Goal: Task Accomplishment & Management: Complete application form

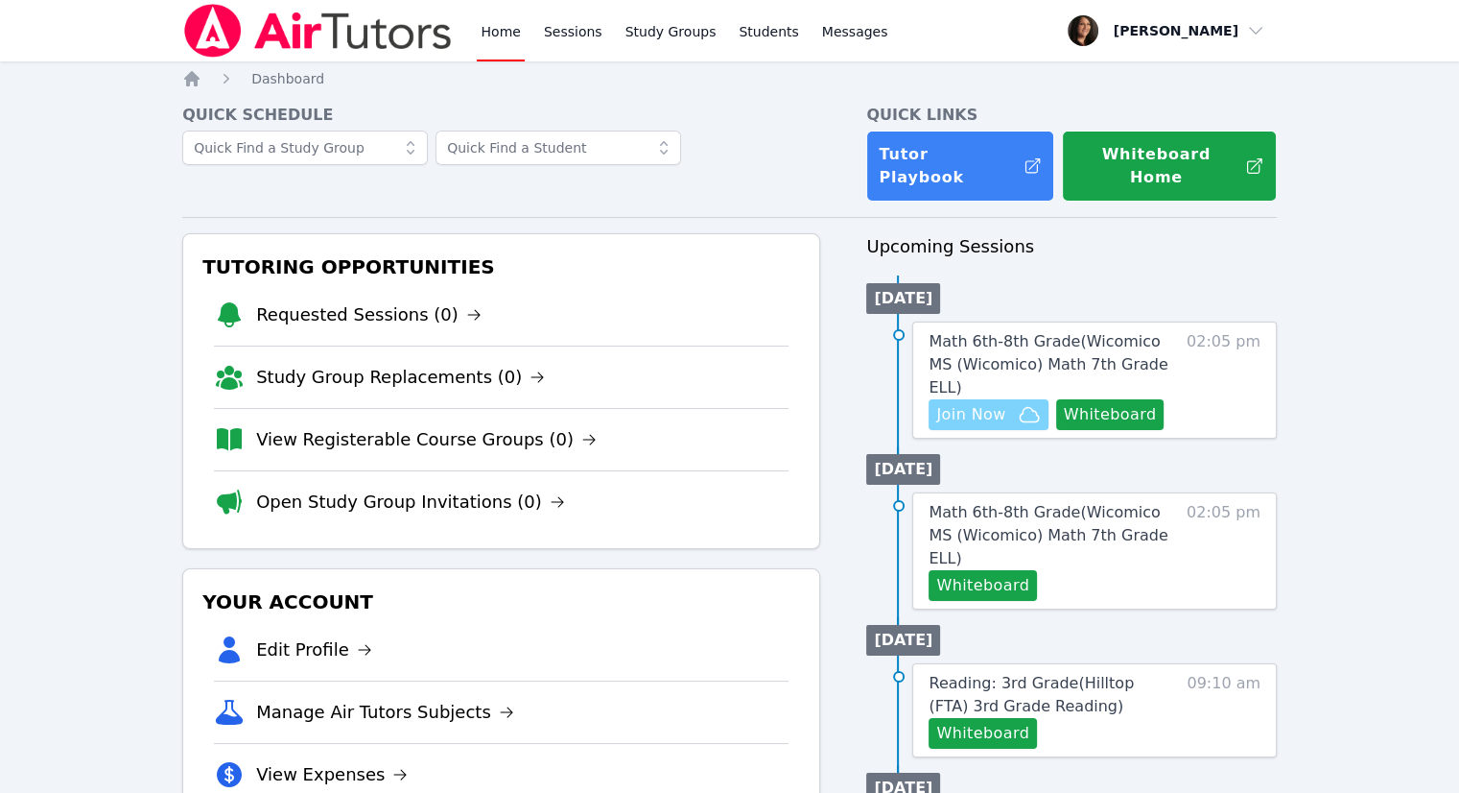
click at [994, 403] on span "Join Now" at bounding box center [970, 414] width 69 height 23
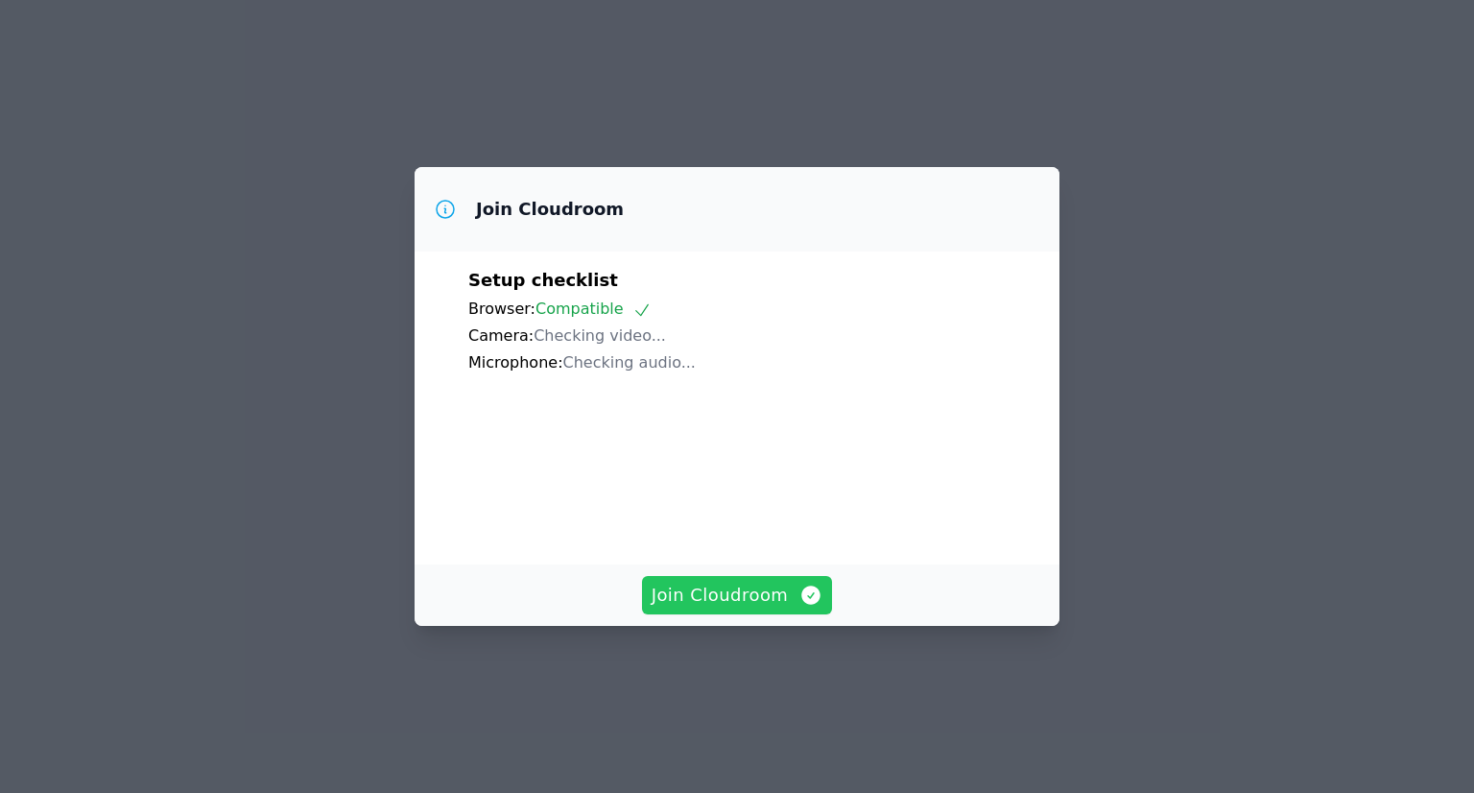
click at [731, 608] on span "Join Cloudroom" at bounding box center [737, 594] width 172 height 27
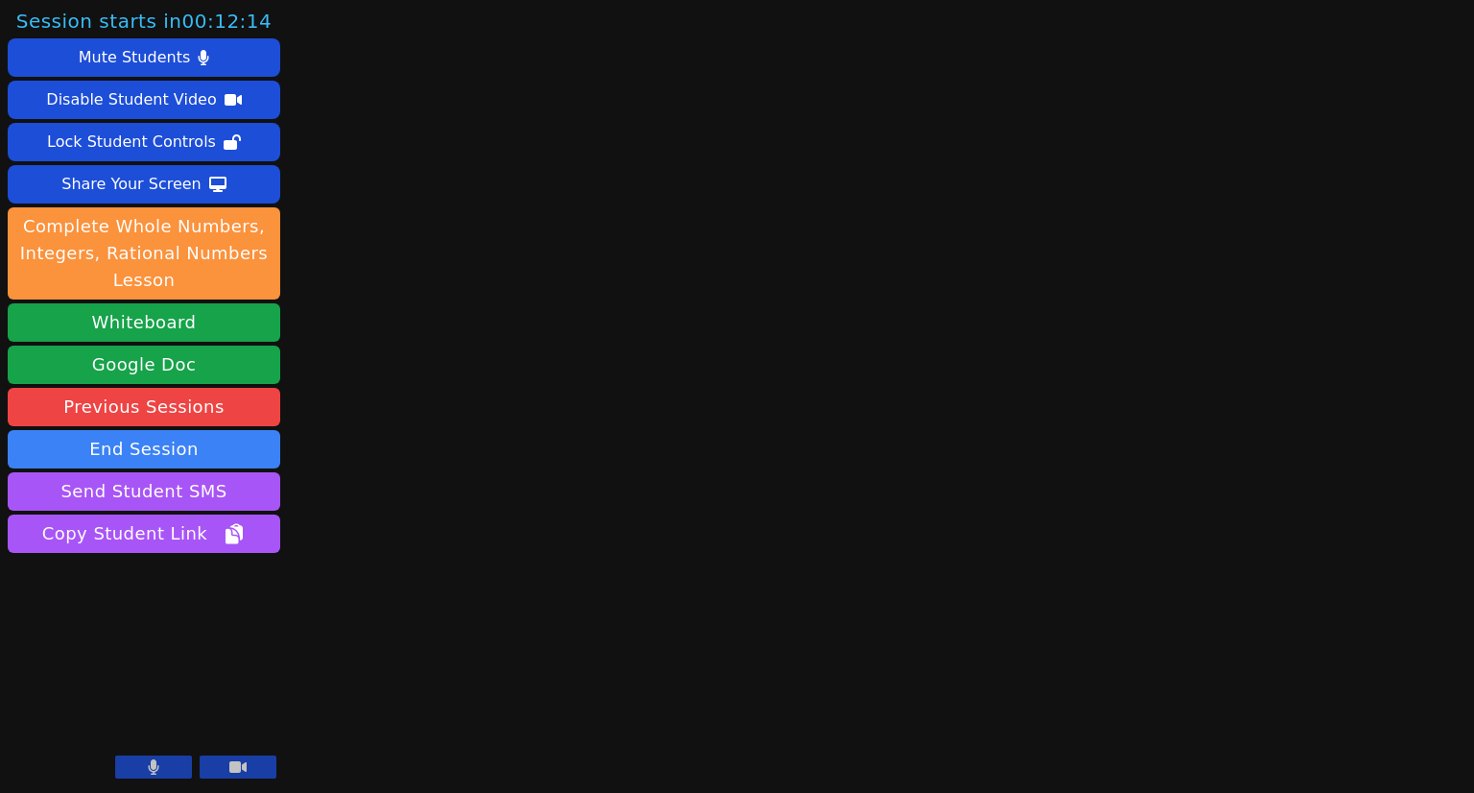
click at [157, 764] on icon at bounding box center [154, 766] width 12 height 15
click at [243, 765] on icon at bounding box center [237, 767] width 17 height 12
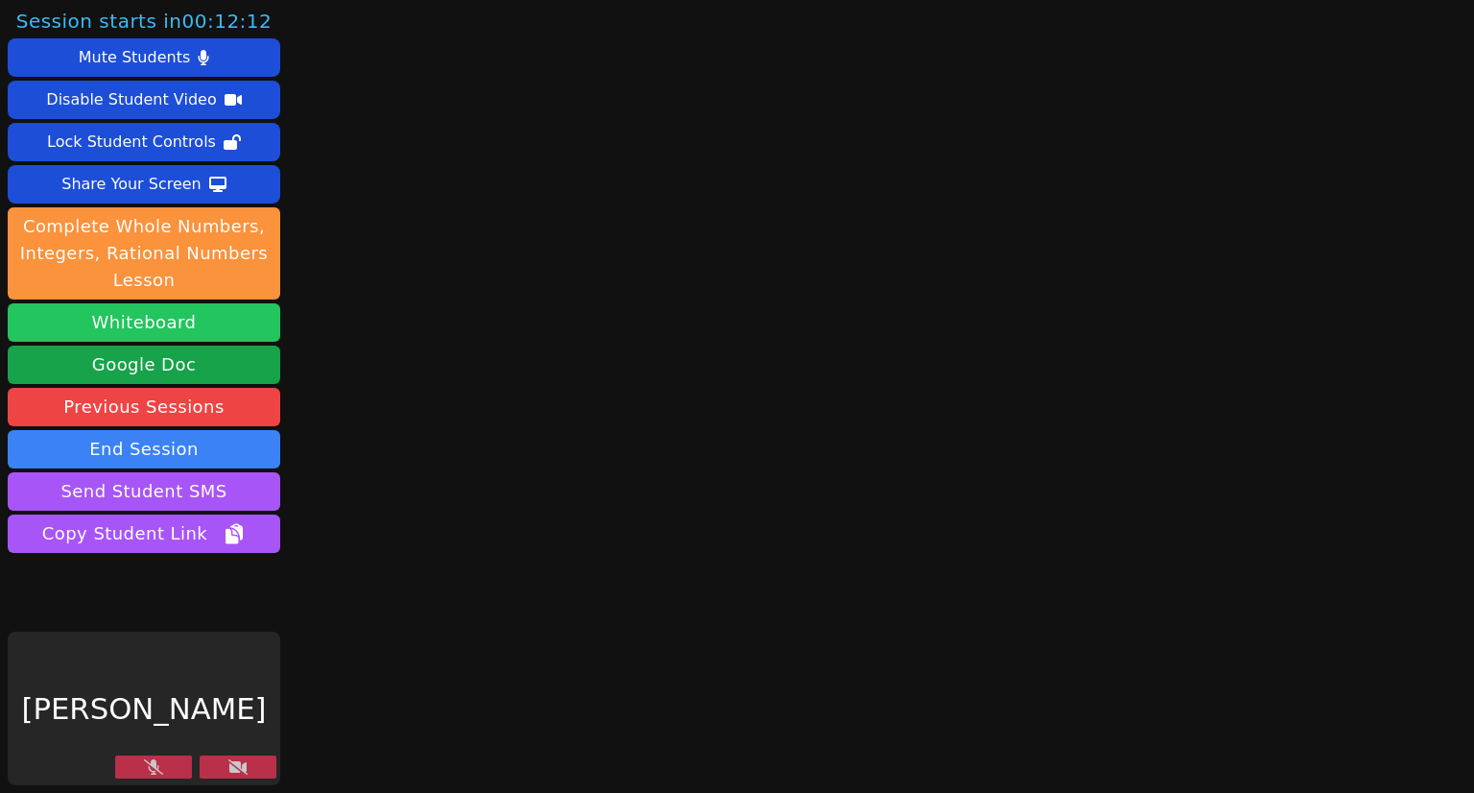
click at [159, 311] on button "Whiteboard" at bounding box center [144, 322] width 272 height 38
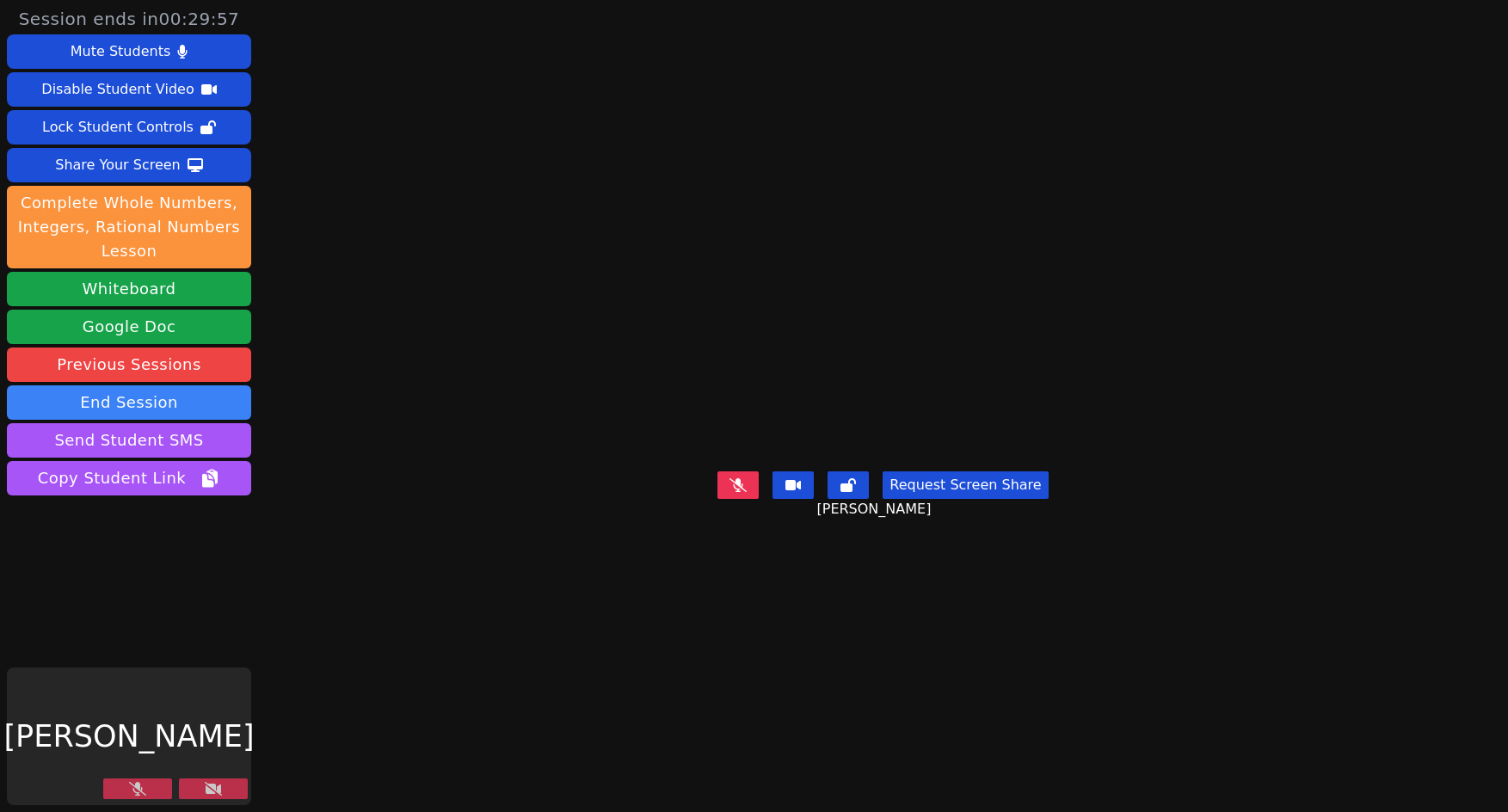
click at [138, 710] on icon at bounding box center [137, 788] width 17 height 13
click at [223, 710] on button at bounding box center [213, 788] width 69 height 21
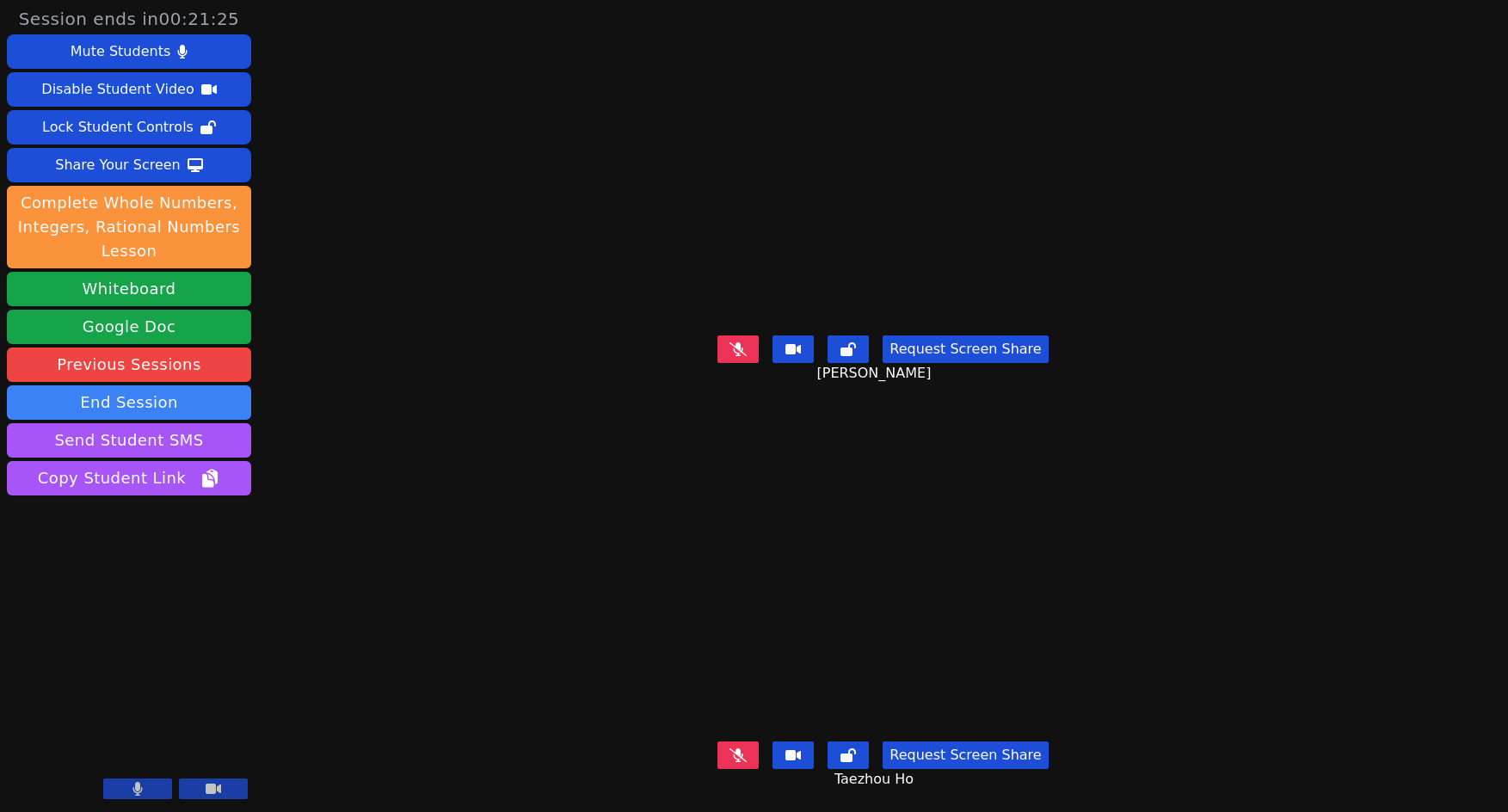
click at [747, 710] on icon at bounding box center [738, 755] width 17 height 13
click at [127, 710] on button at bounding box center [137, 788] width 69 height 21
click at [131, 710] on icon at bounding box center [137, 788] width 17 height 13
click at [743, 350] on button at bounding box center [738, 349] width 41 height 28
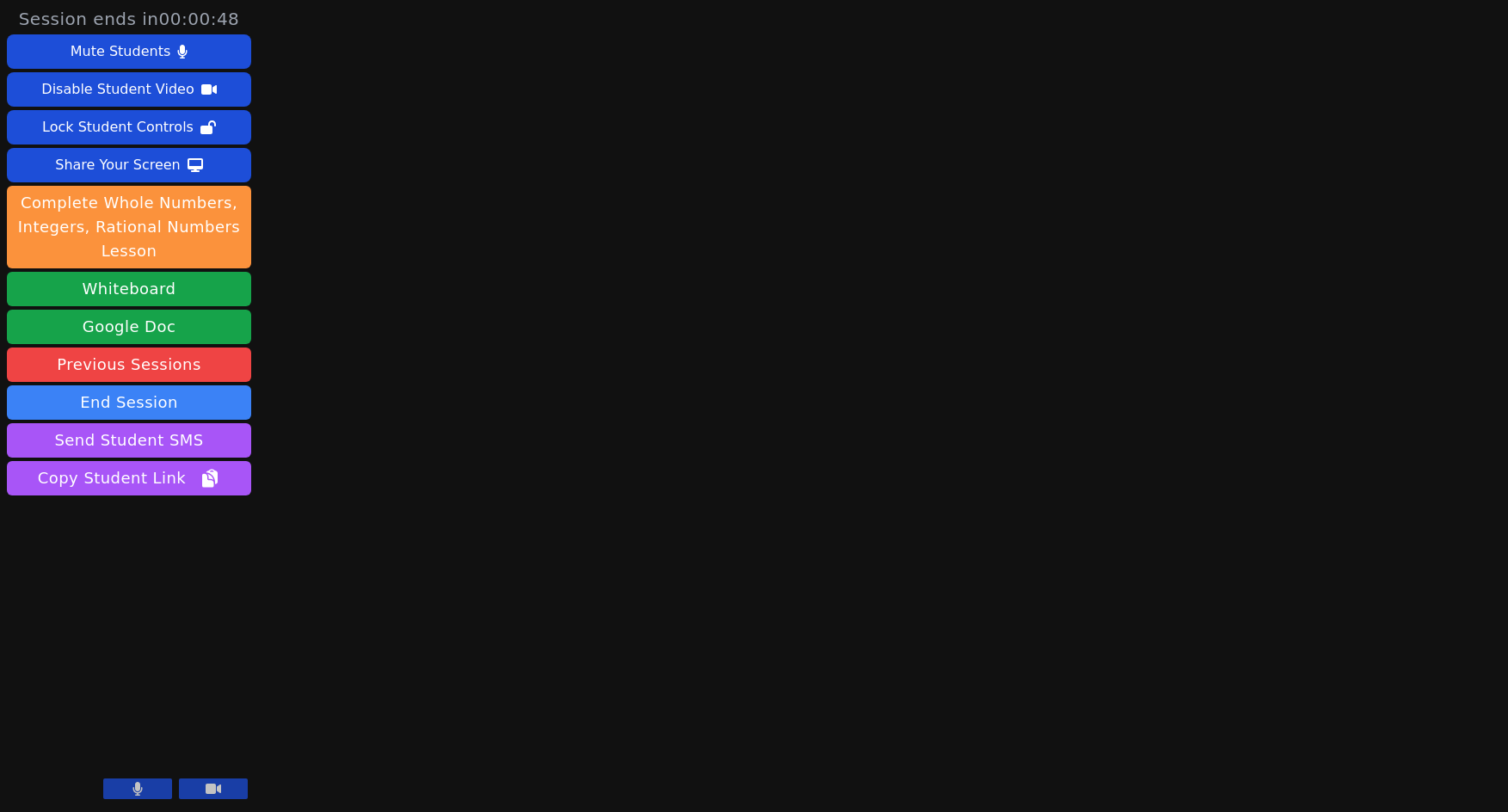
click at [155, 710] on button at bounding box center [137, 788] width 69 height 21
click at [212, 710] on icon at bounding box center [212, 788] width 15 height 13
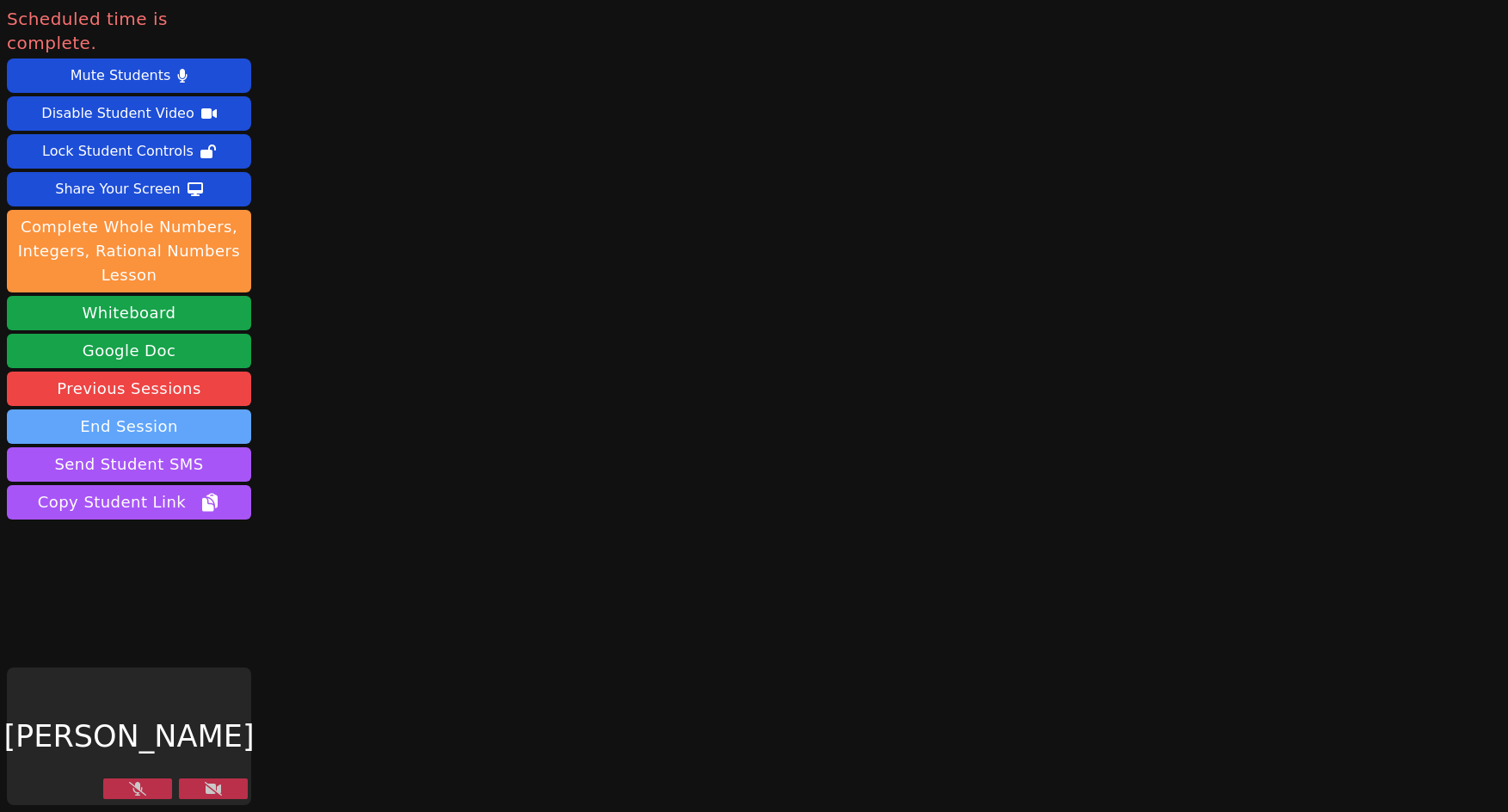
click at [236, 410] on button "End Session" at bounding box center [129, 427] width 244 height 34
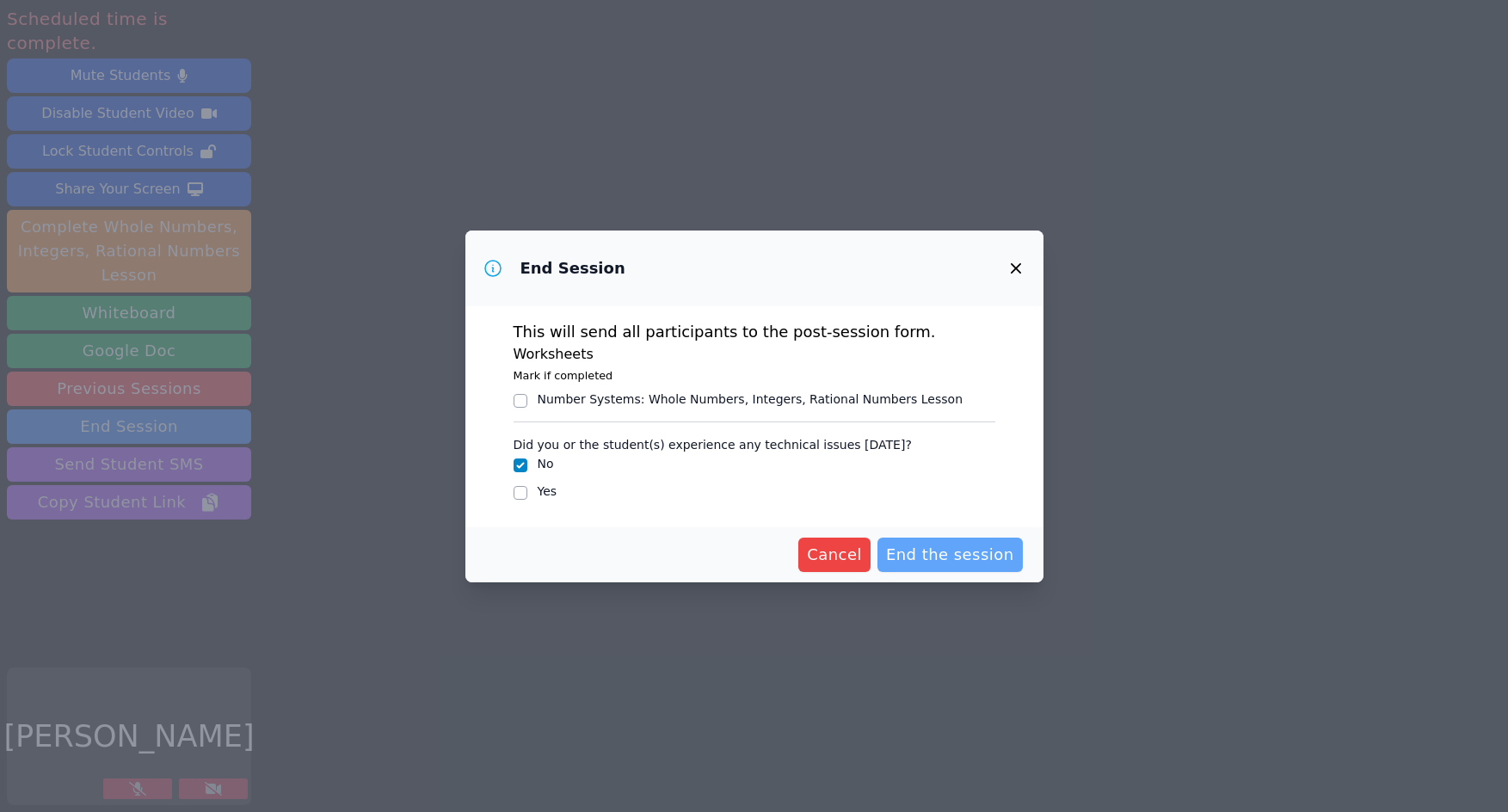
click at [942, 554] on span "End the session" at bounding box center [949, 554] width 128 height 24
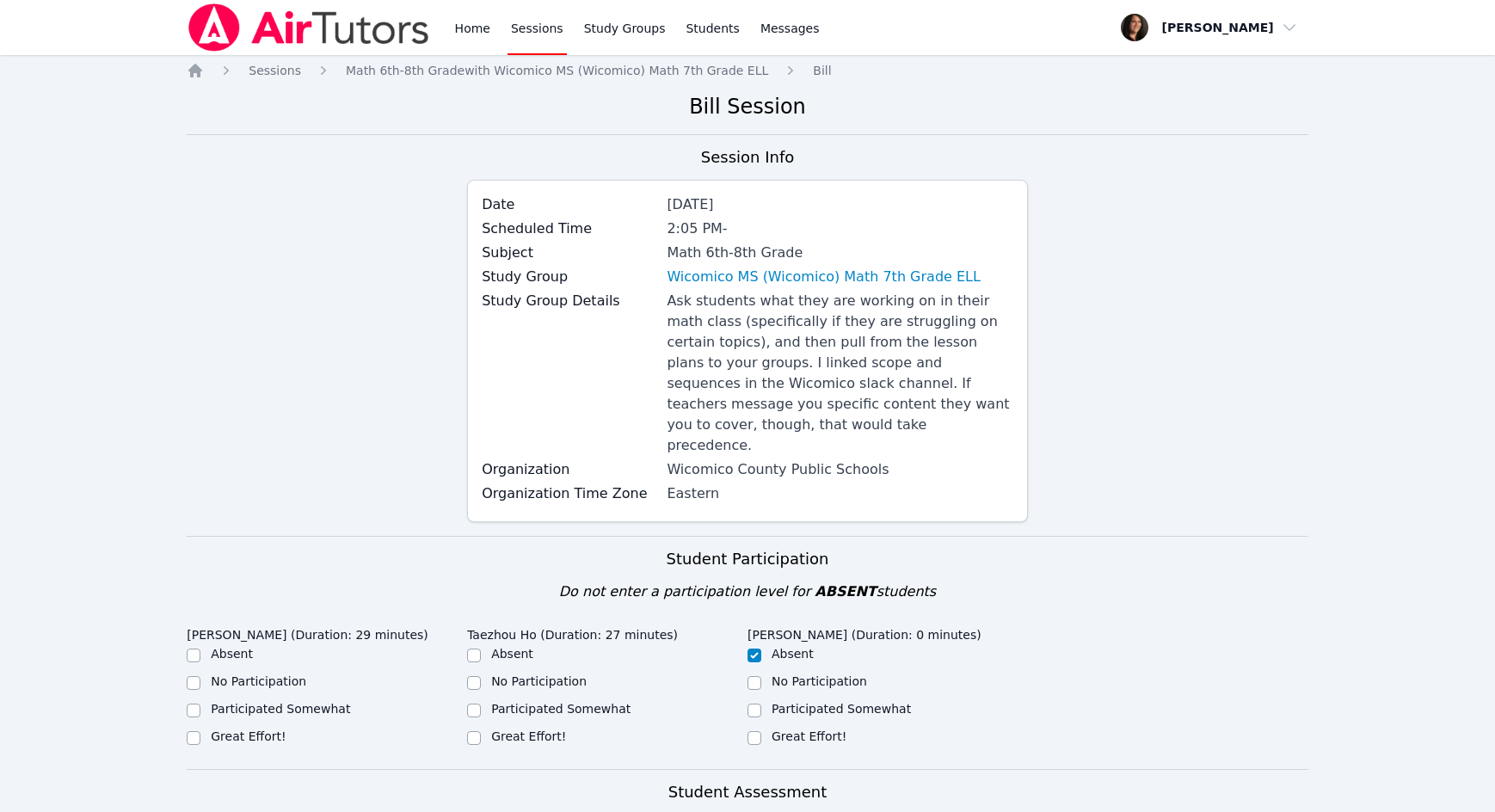
click at [252, 710] on label "Great Effort!" at bounding box center [247, 736] width 74 height 13
click at [201, 710] on input "Great Effort!" at bounding box center [193, 738] width 13 height 13
checkbox input "true"
click at [510, 710] on label "Great Effort!" at bounding box center [528, 736] width 74 height 13
click at [480, 710] on input "Great Effort!" at bounding box center [473, 738] width 13 height 13
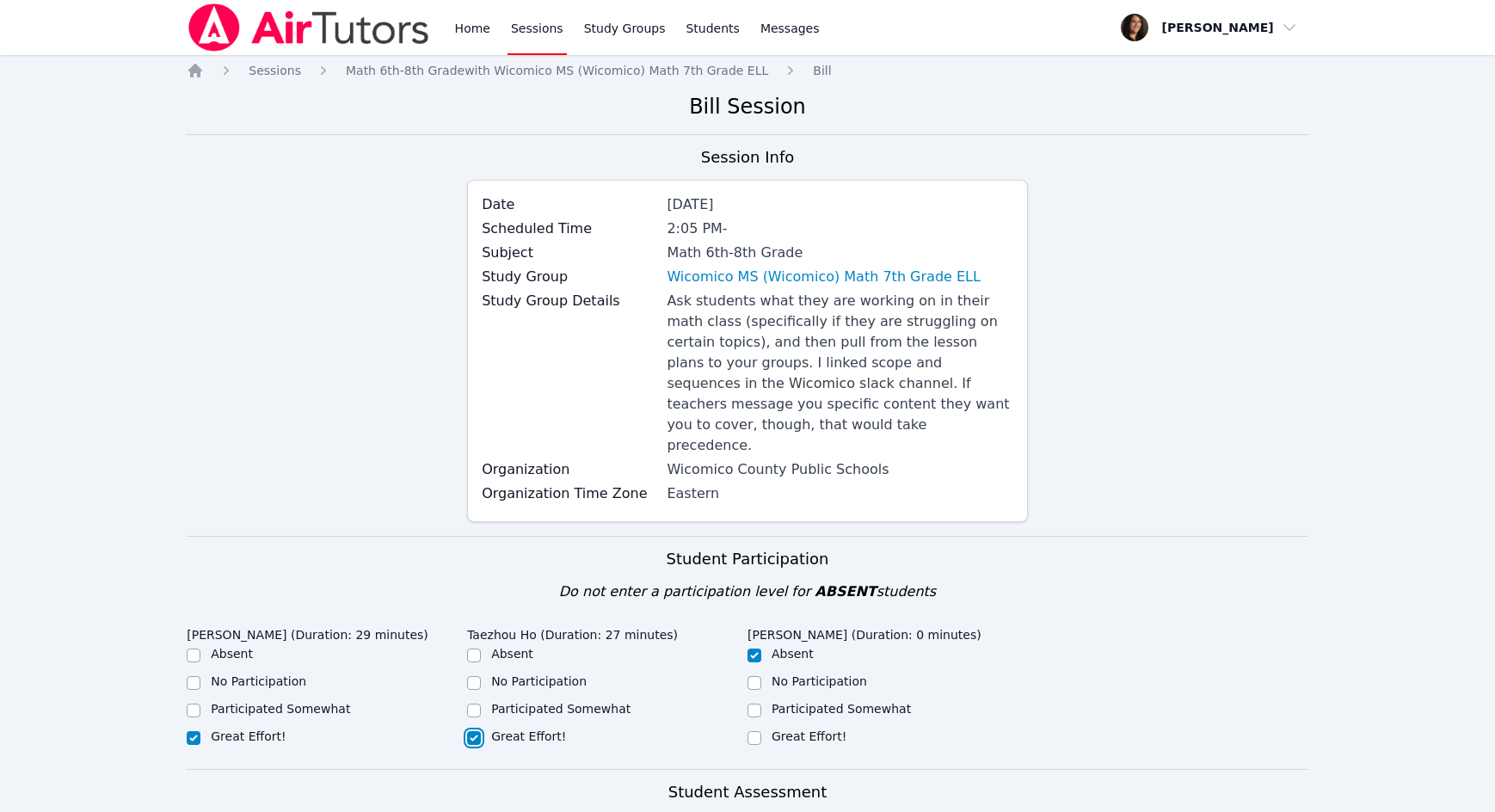
checkbox input "true"
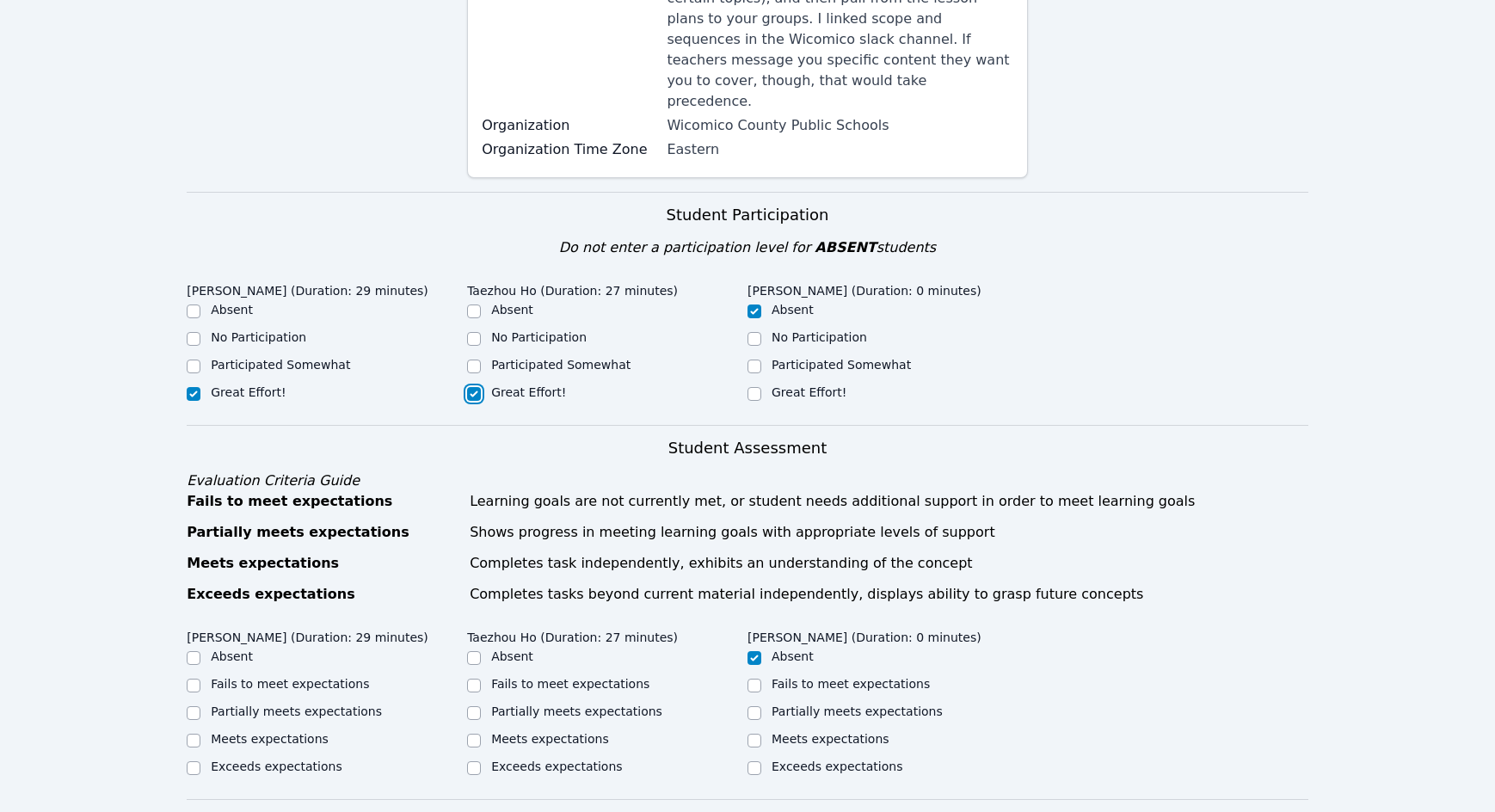
scroll to position [430, 0]
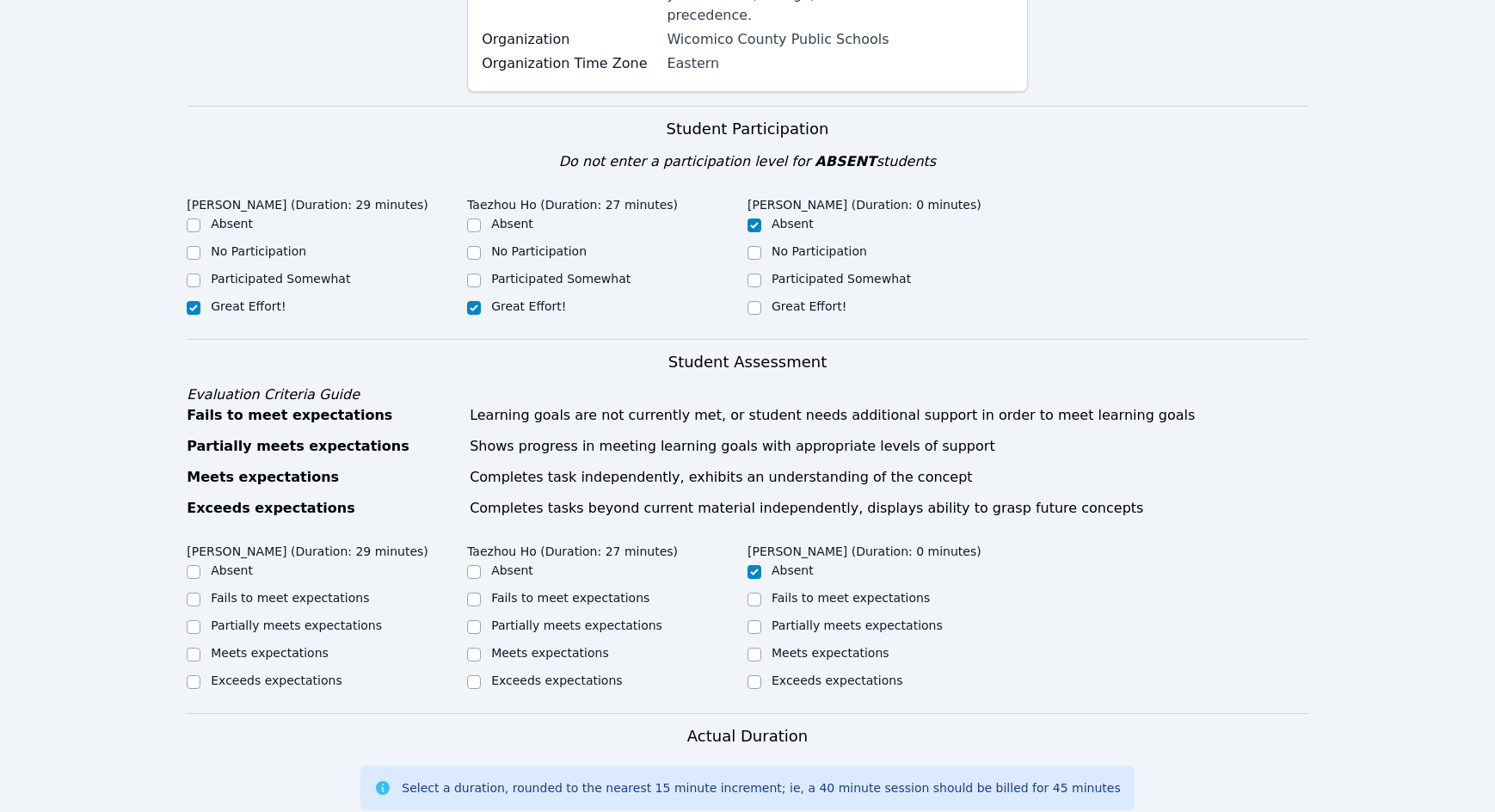
click at [242, 646] on label "Meets expectations" at bounding box center [269, 652] width 117 height 13
click at [201, 647] on input "Meets expectations" at bounding box center [193, 653] width 13 height 13
checkbox input "true"
click at [570, 646] on label "Meets expectations" at bounding box center [549, 652] width 117 height 13
click at [480, 647] on input "Meets expectations" at bounding box center [473, 653] width 13 height 13
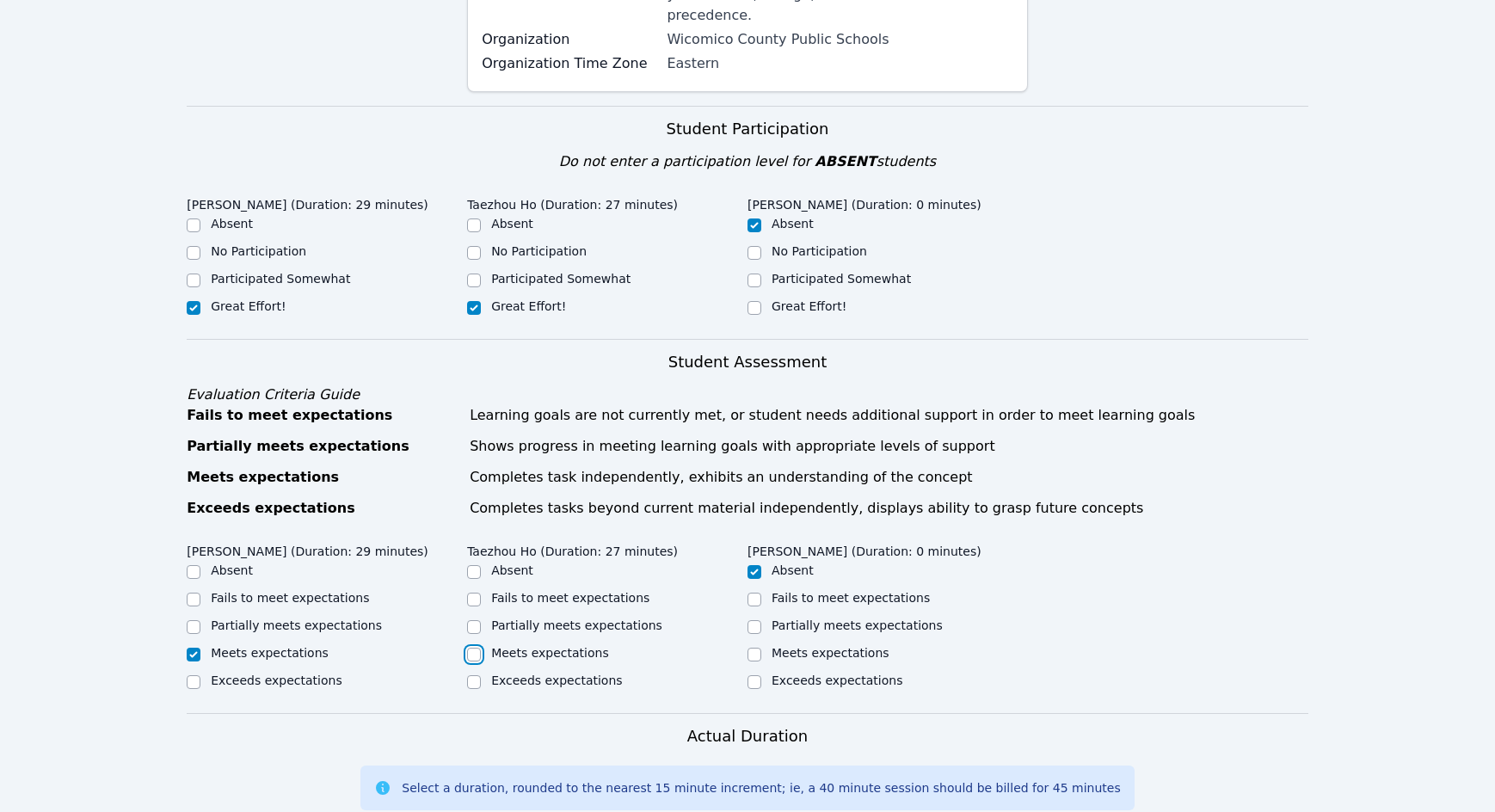
checkbox input "true"
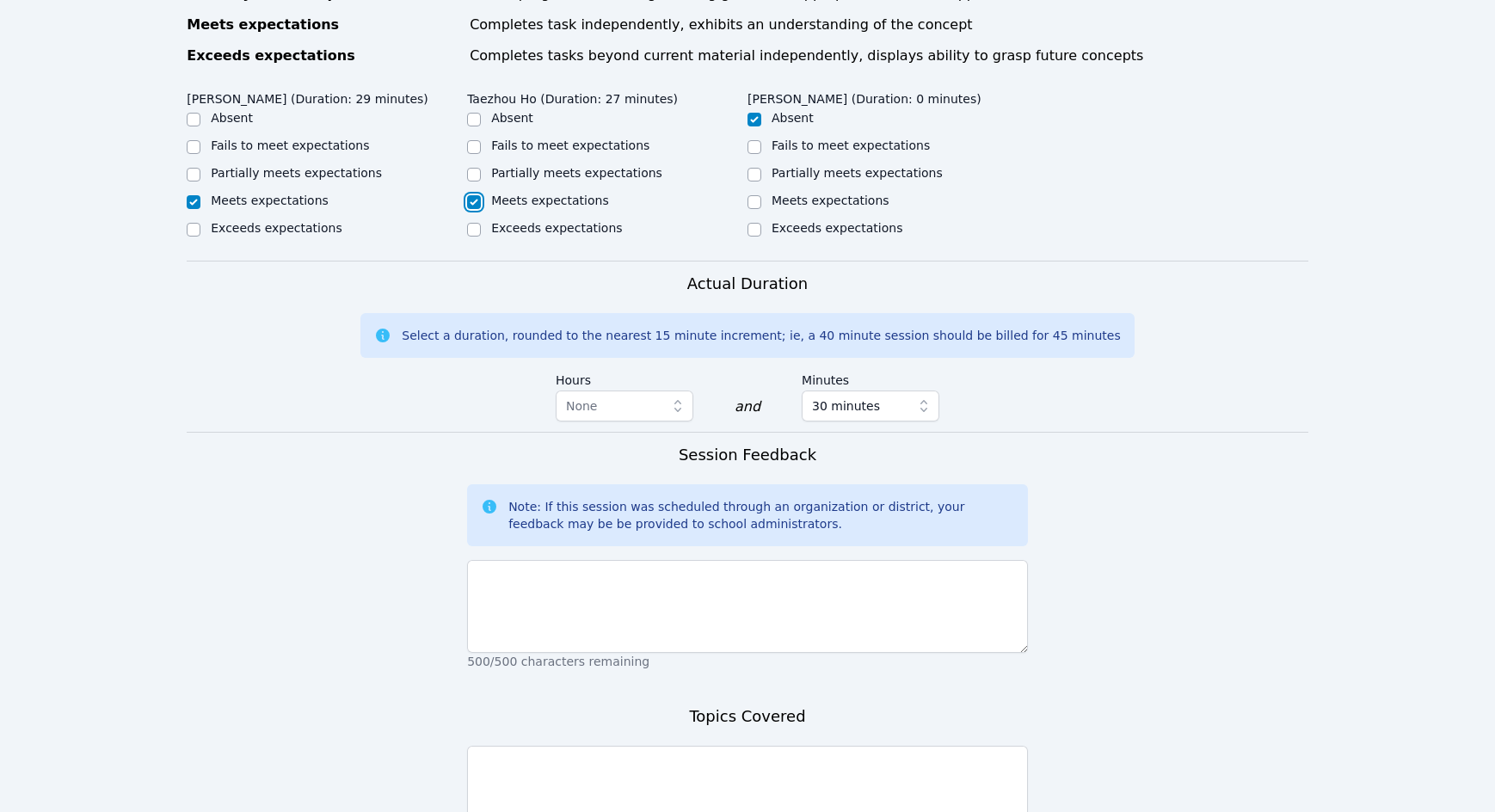
scroll to position [946, 0]
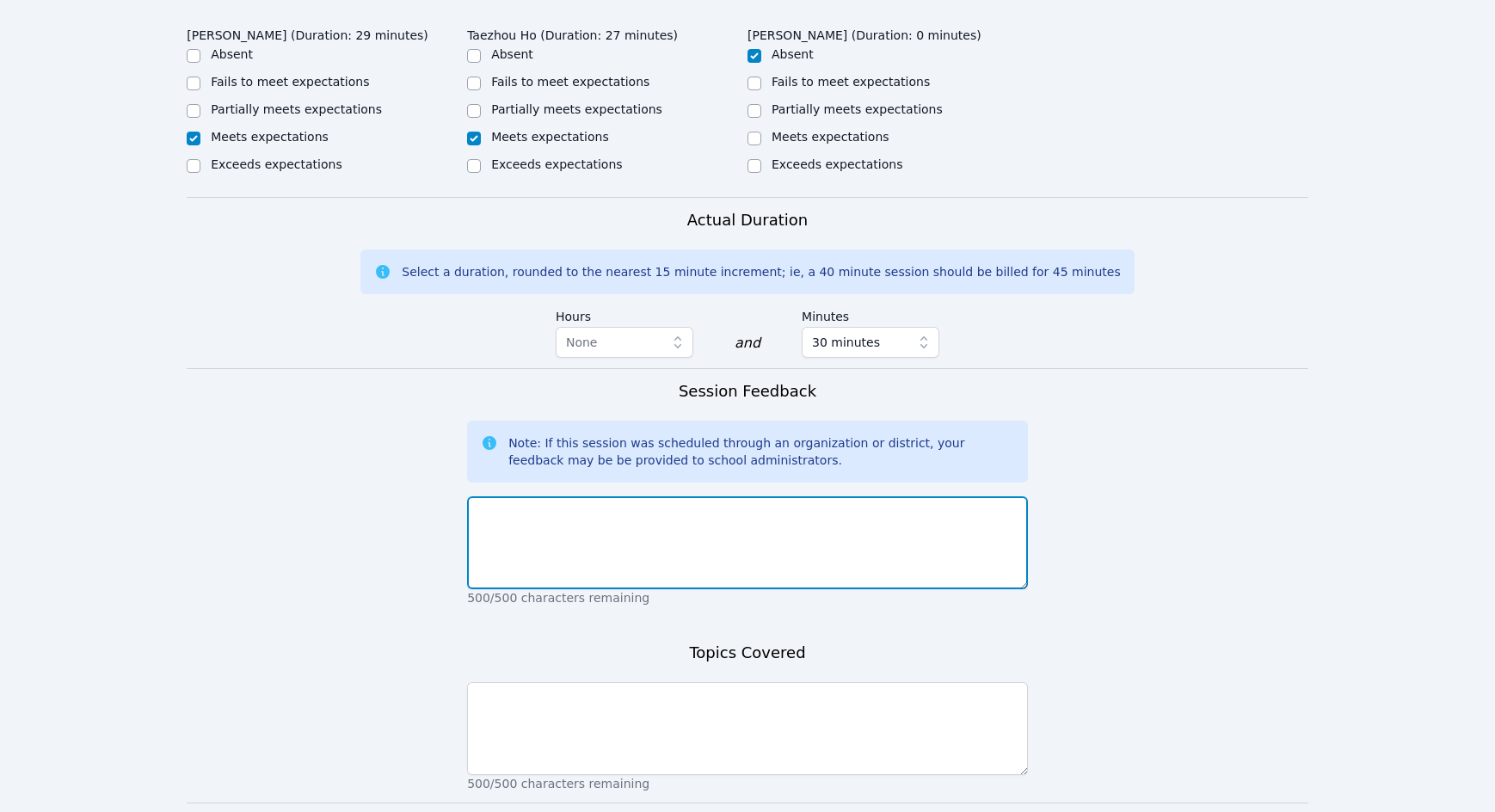
click at [552, 518] on textarea at bounding box center [748, 543] width 561 height 93
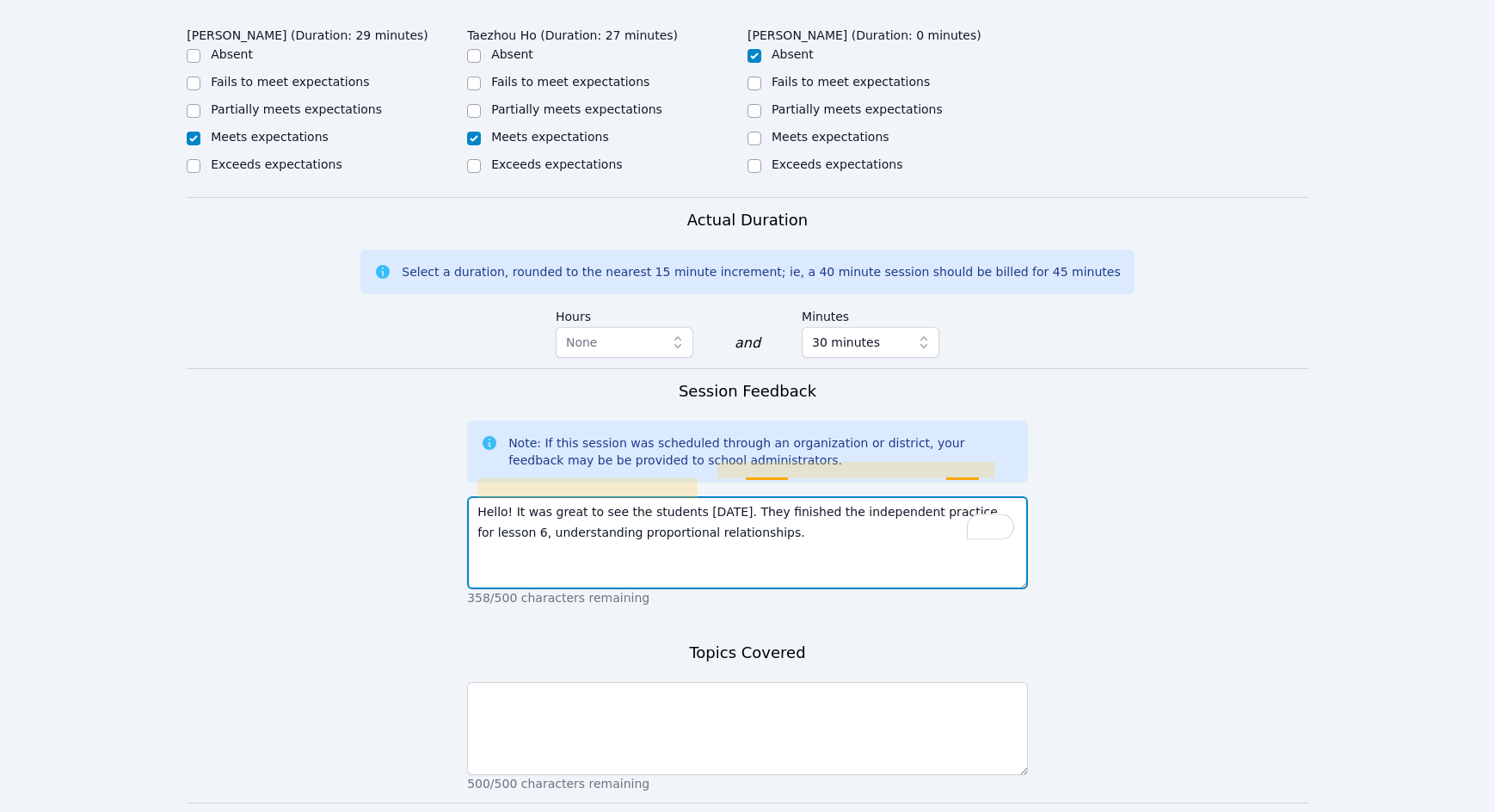
click at [773, 497] on textarea "Hello! It was great to see the students today. They finished the independent pr…" at bounding box center [748, 543] width 561 height 93
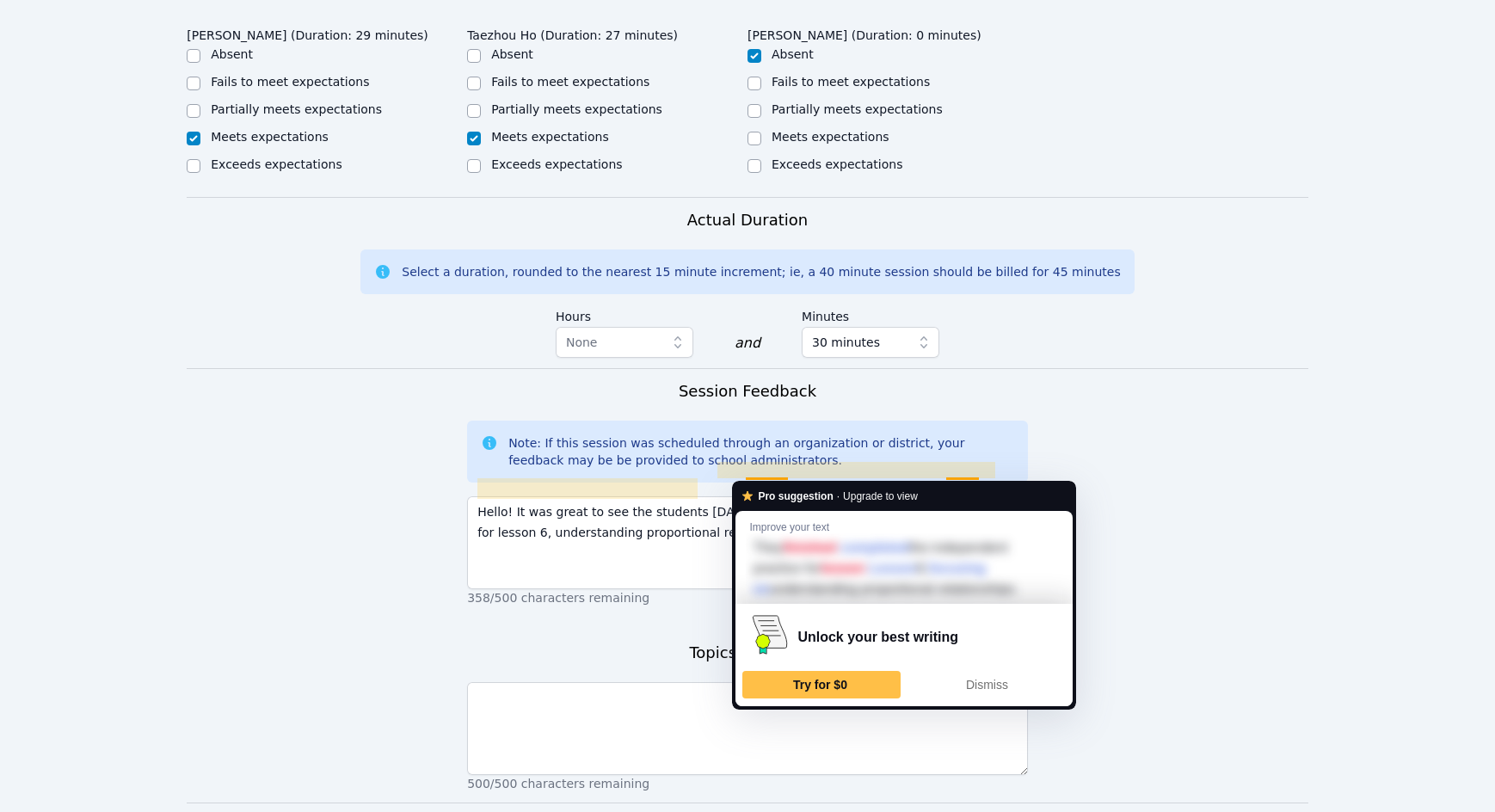
click at [699, 589] on p "358/500 characters remaining" at bounding box center [748, 597] width 561 height 17
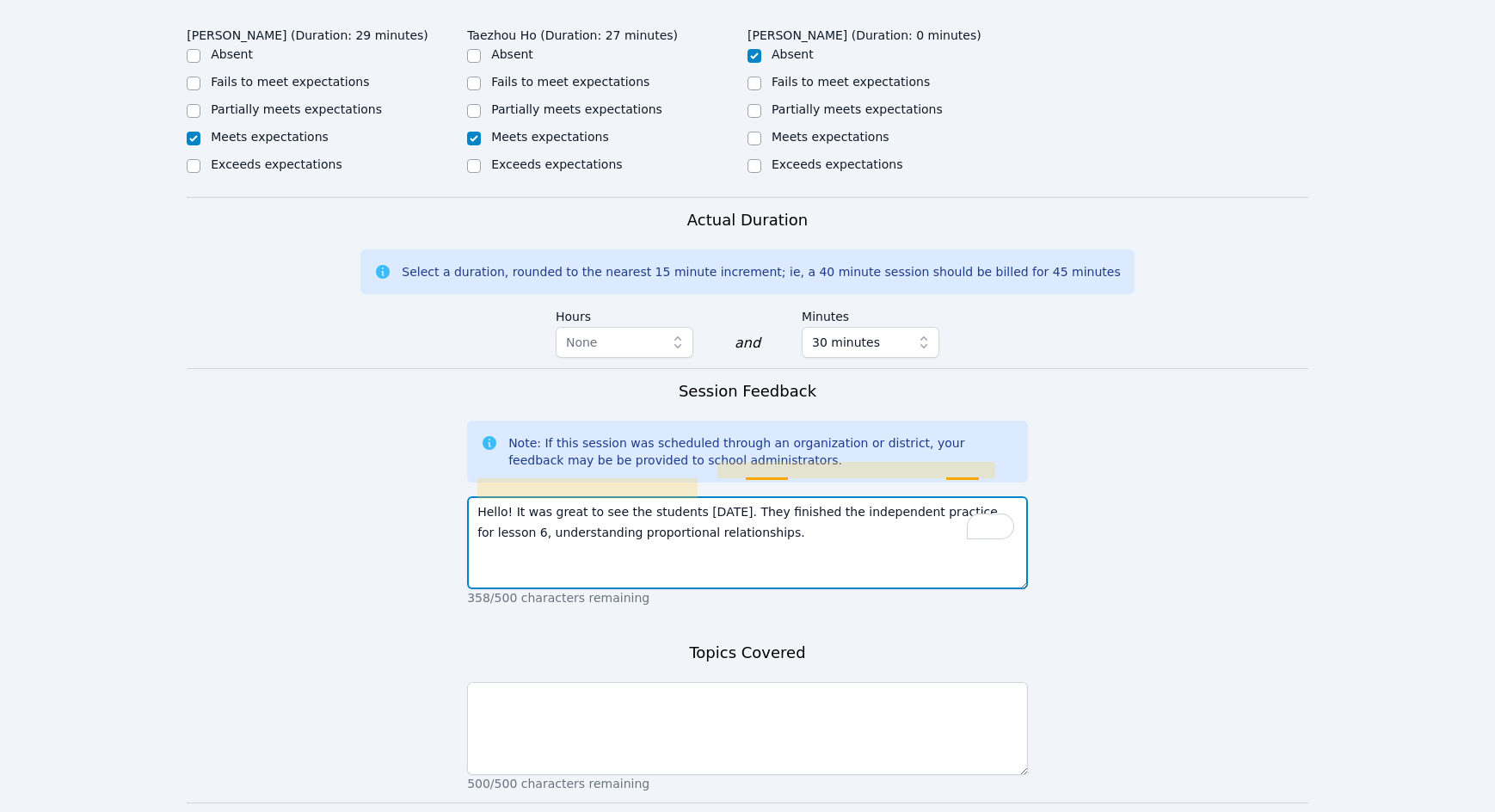
click at [951, 497] on textarea "Hello! It was great to see the students today. They finished the independent pr…" at bounding box center [748, 543] width 561 height 93
click at [745, 497] on textarea "Hello! It was great to see the students today. They finished the independent pr…" at bounding box center [748, 543] width 561 height 93
click at [763, 497] on textarea "Hello! It was great to see the students today. They finished the independent pr…" at bounding box center [748, 543] width 561 height 93
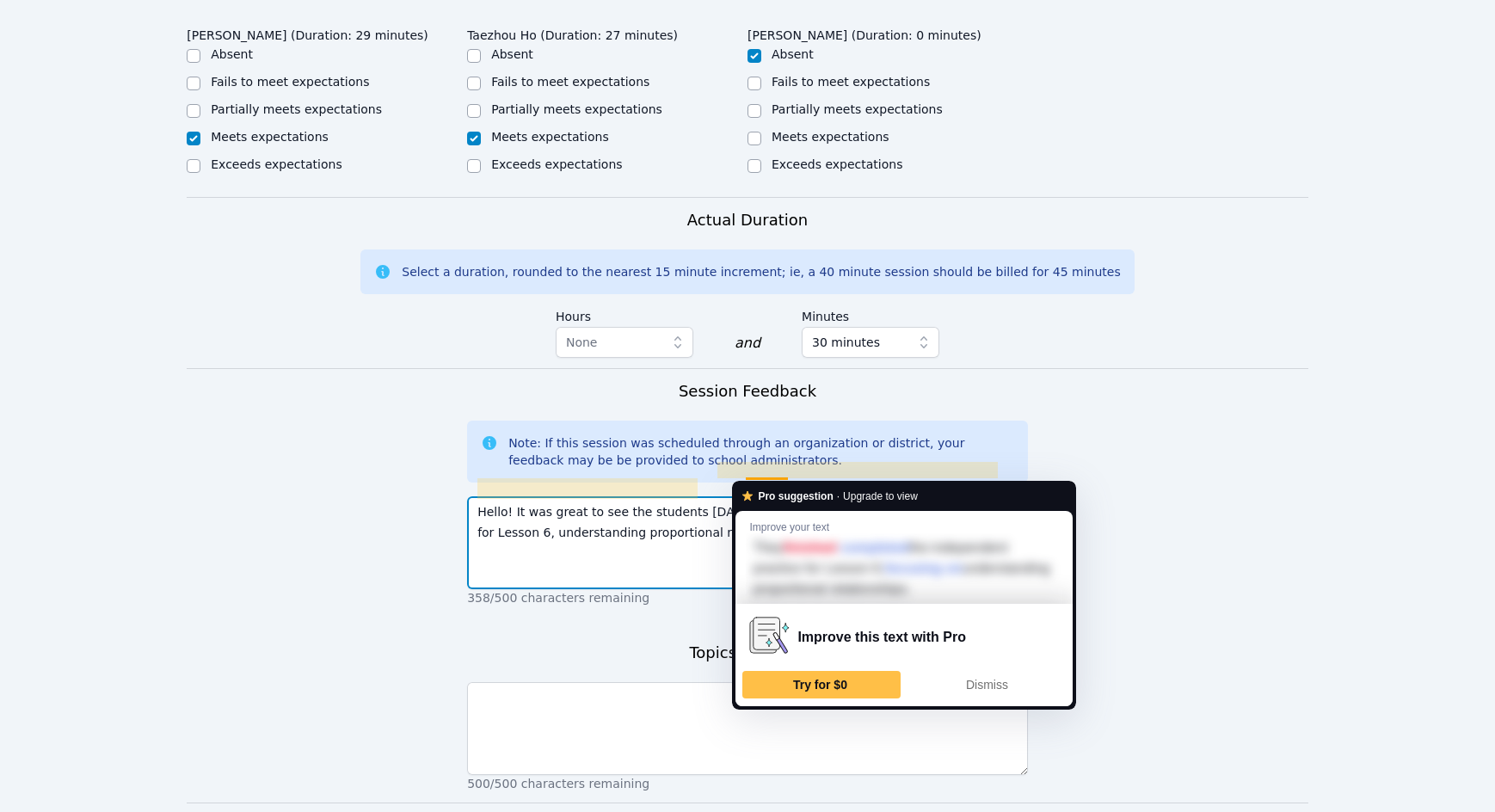
click at [682, 531] on textarea "Hello! It was great to see the students today. They finished the independent pr…" at bounding box center [748, 543] width 561 height 93
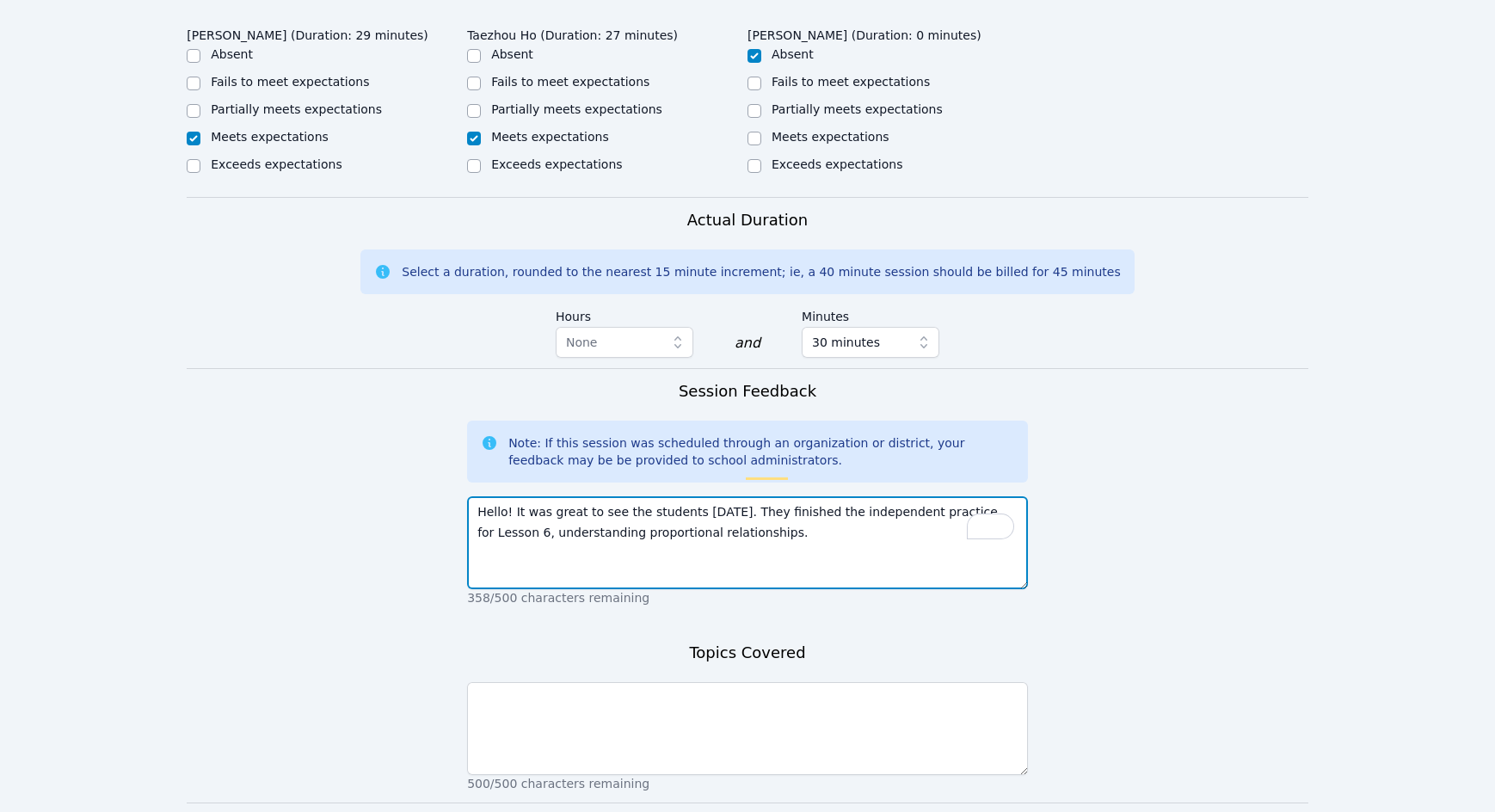
drag, startPoint x: 790, startPoint y: 471, endPoint x: 745, endPoint y: 468, distance: 45.1
click at [745, 497] on textarea "Hello! It was great to see the students today. They finished the independent pr…" at bounding box center [748, 543] width 561 height 93
click at [486, 497] on textarea "Hello! It was great to see the students today. They completed the independent p…" at bounding box center [748, 543] width 561 height 93
click at [565, 497] on textarea "Hello! It was great to see the students today. They completed the independent p…" at bounding box center [748, 543] width 561 height 93
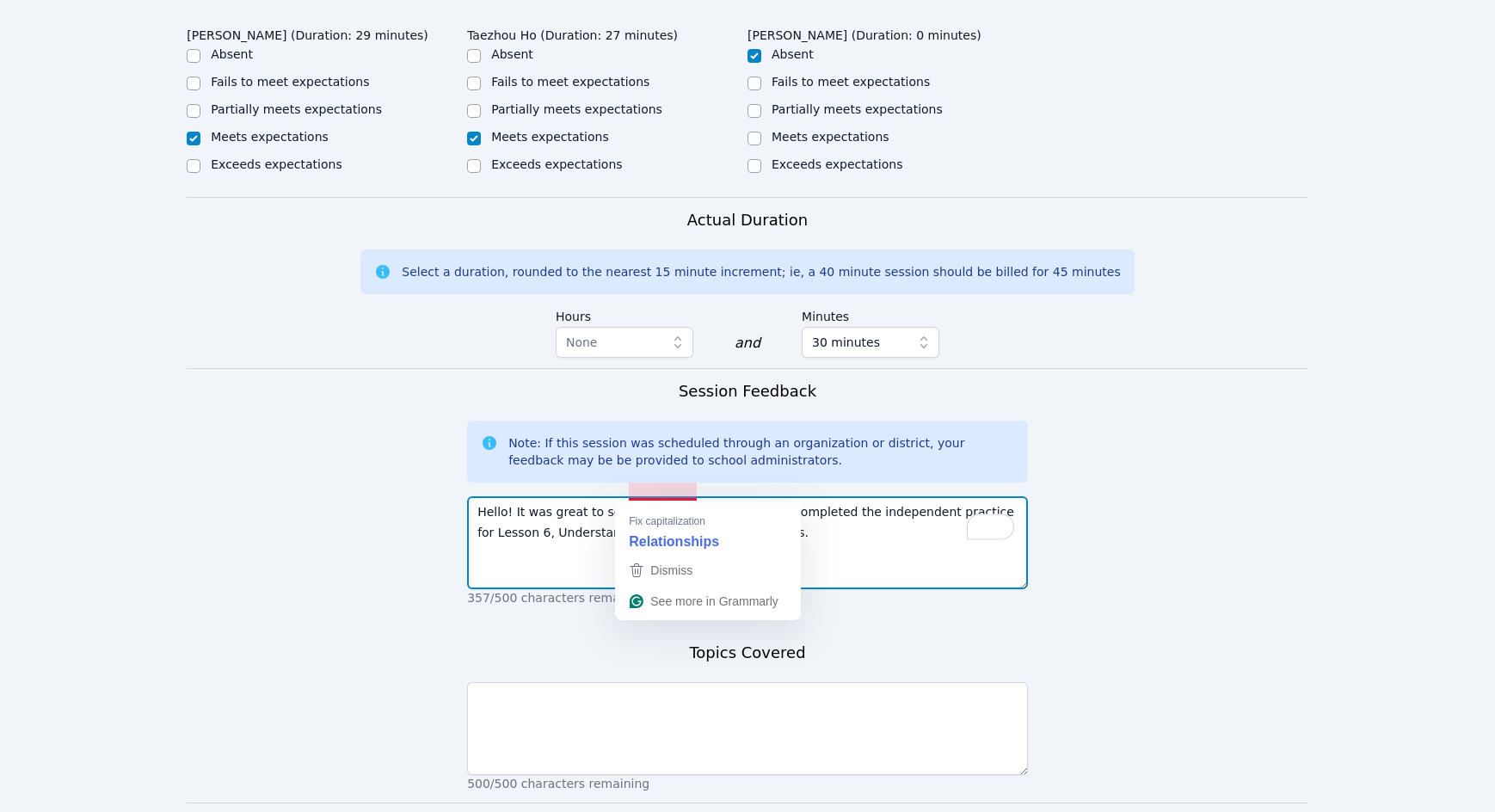
click at [631, 497] on textarea "Hello! It was great to see the students today. They completed the independent p…" at bounding box center [748, 543] width 561 height 93
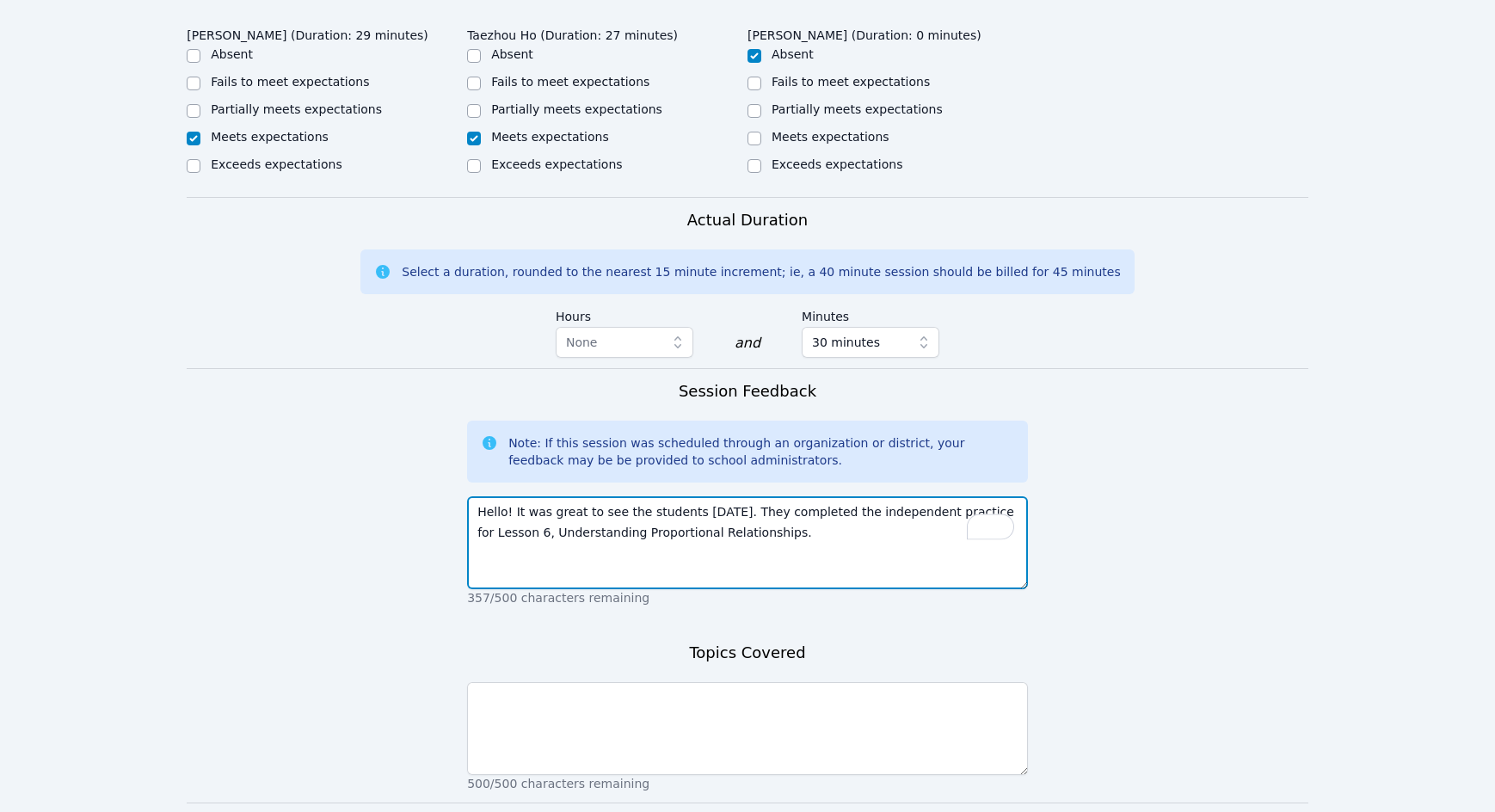
click at [781, 497] on textarea "Hello! It was great to see the students today. They completed the independent p…" at bounding box center [748, 543] width 561 height 93
drag, startPoint x: 814, startPoint y: 490, endPoint x: 761, endPoint y: 487, distance: 53.1
click at [761, 497] on textarea "Hello! It was great to see the students today. They completed the independent p…" at bounding box center [748, 543] width 561 height 93
click at [695, 514] on textarea "Hello! It was great to see the students today. They completed the independent p…" at bounding box center [748, 543] width 561 height 93
click at [837, 511] on textarea "Hello! It was great to see the students today. They completed the independent p…" at bounding box center [748, 543] width 561 height 93
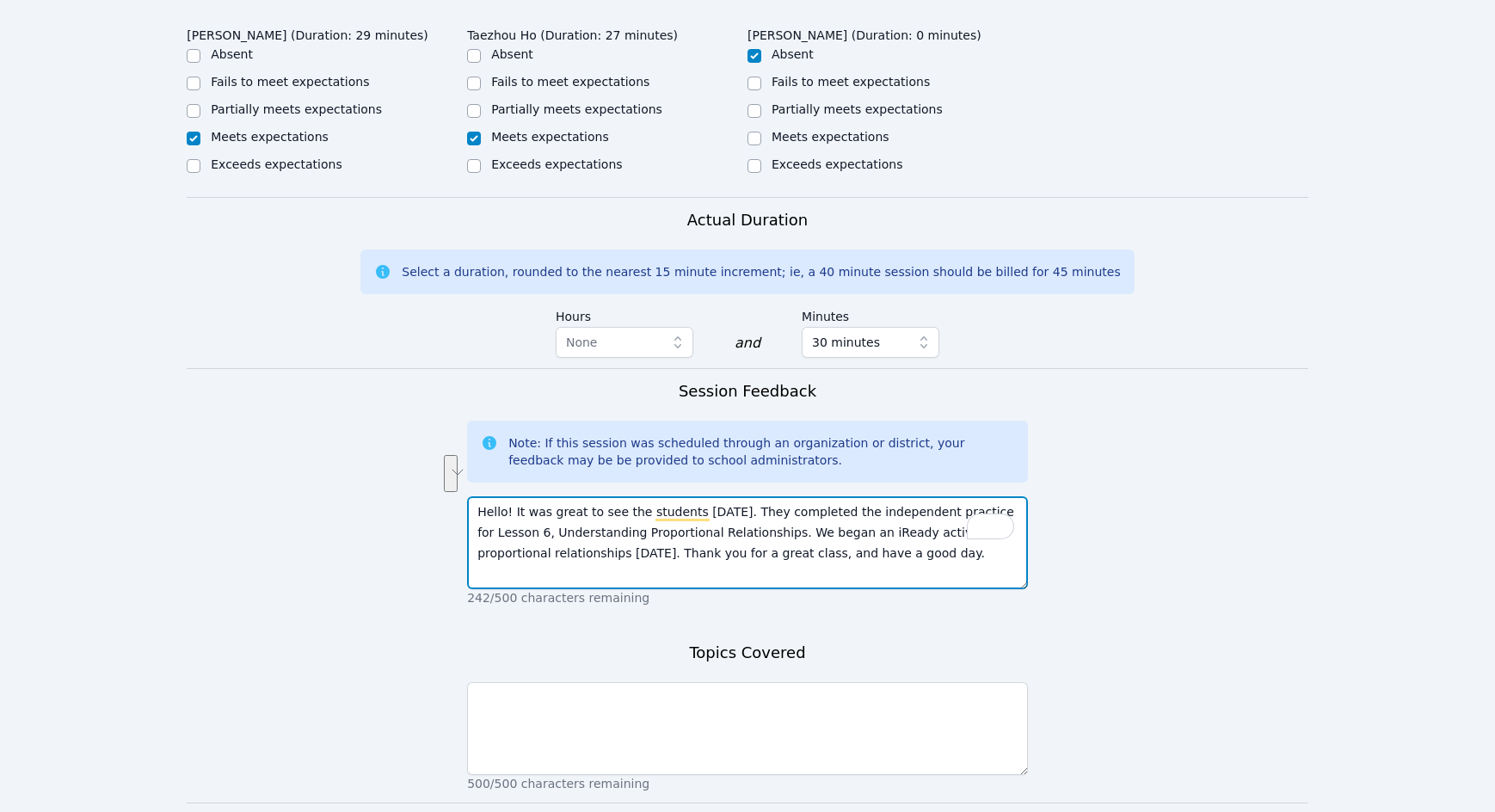
drag, startPoint x: 956, startPoint y: 466, endPoint x: 702, endPoint y: 498, distance: 256.0
click at [702, 498] on textarea "Hello! It was great to see the students today. They completed the independent p…" at bounding box center [748, 543] width 561 height 93
type textarea "Hello! It was great to see the students today. They completed the independent p…"
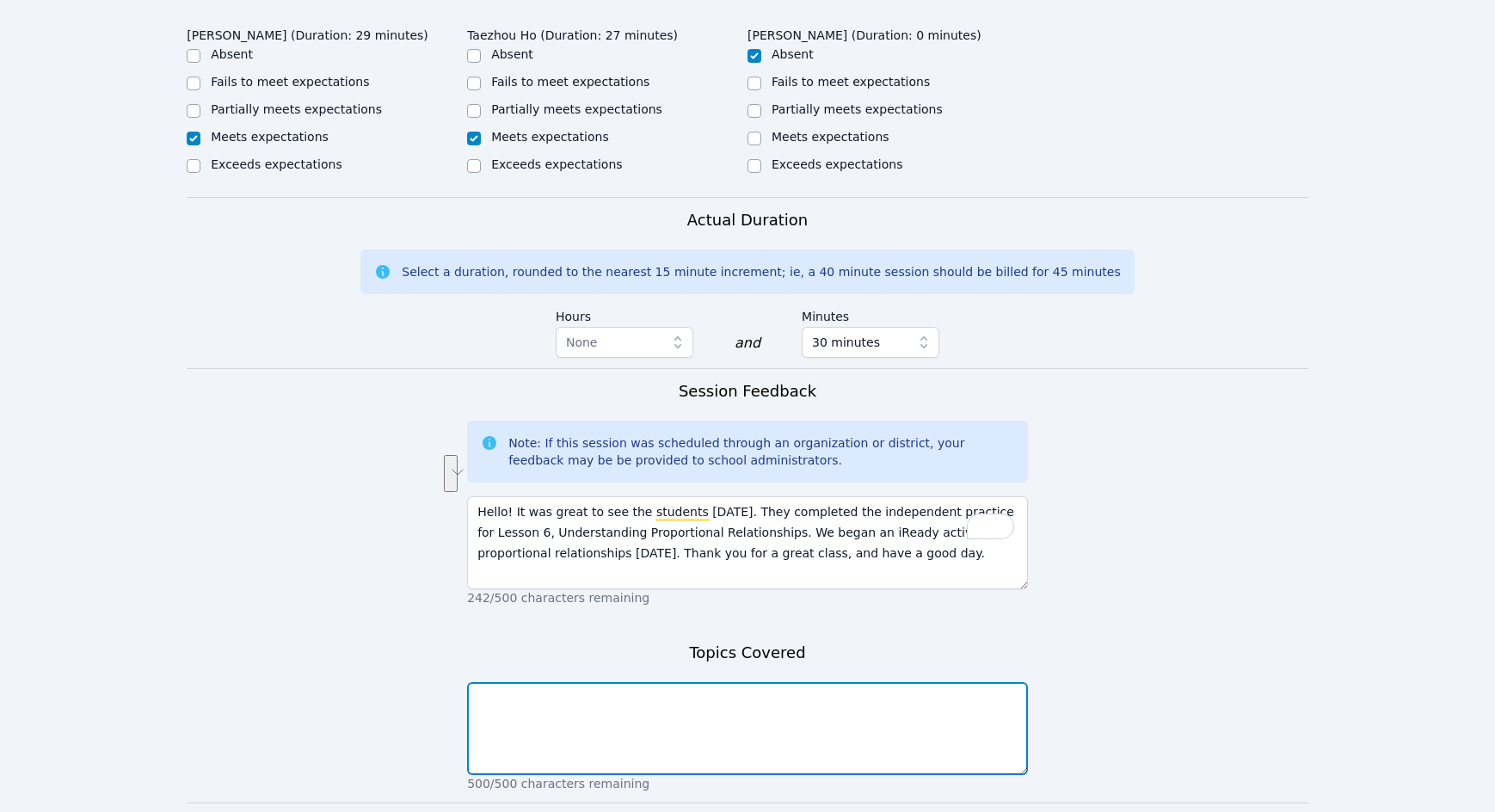
click at [663, 682] on textarea at bounding box center [748, 729] width 561 height 93
paste textarea "Lesson 6, Understanding Proportional Relationships."
type textarea "Lesson 6, Understanding Proportional Relationships."
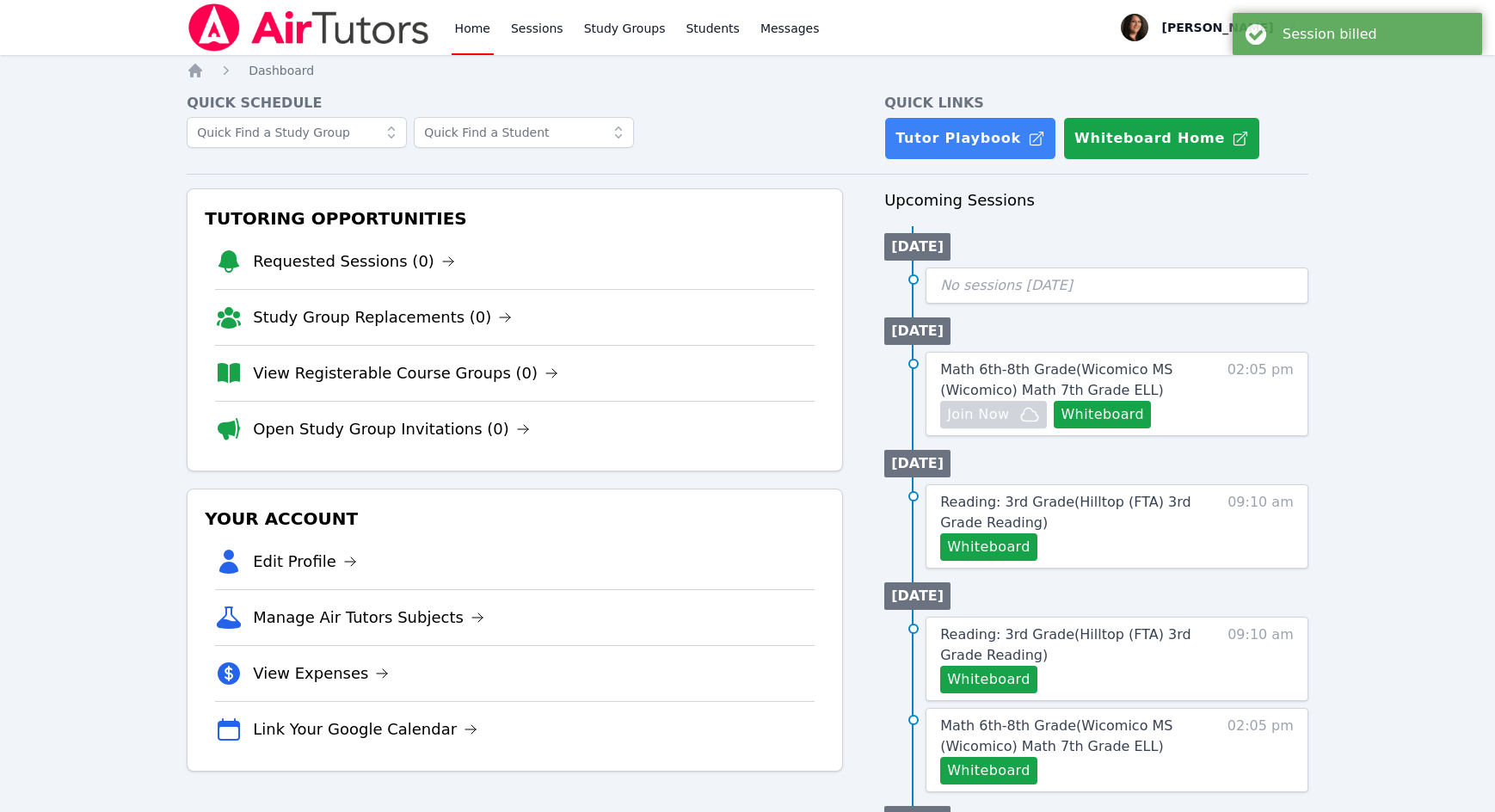
click at [494, 30] on div "Home Sessions Study Groups Students Messages" at bounding box center [637, 27] width 371 height 55
click at [477, 30] on link "Home" at bounding box center [472, 27] width 42 height 55
